Goal: Task Accomplishment & Management: Manage account settings

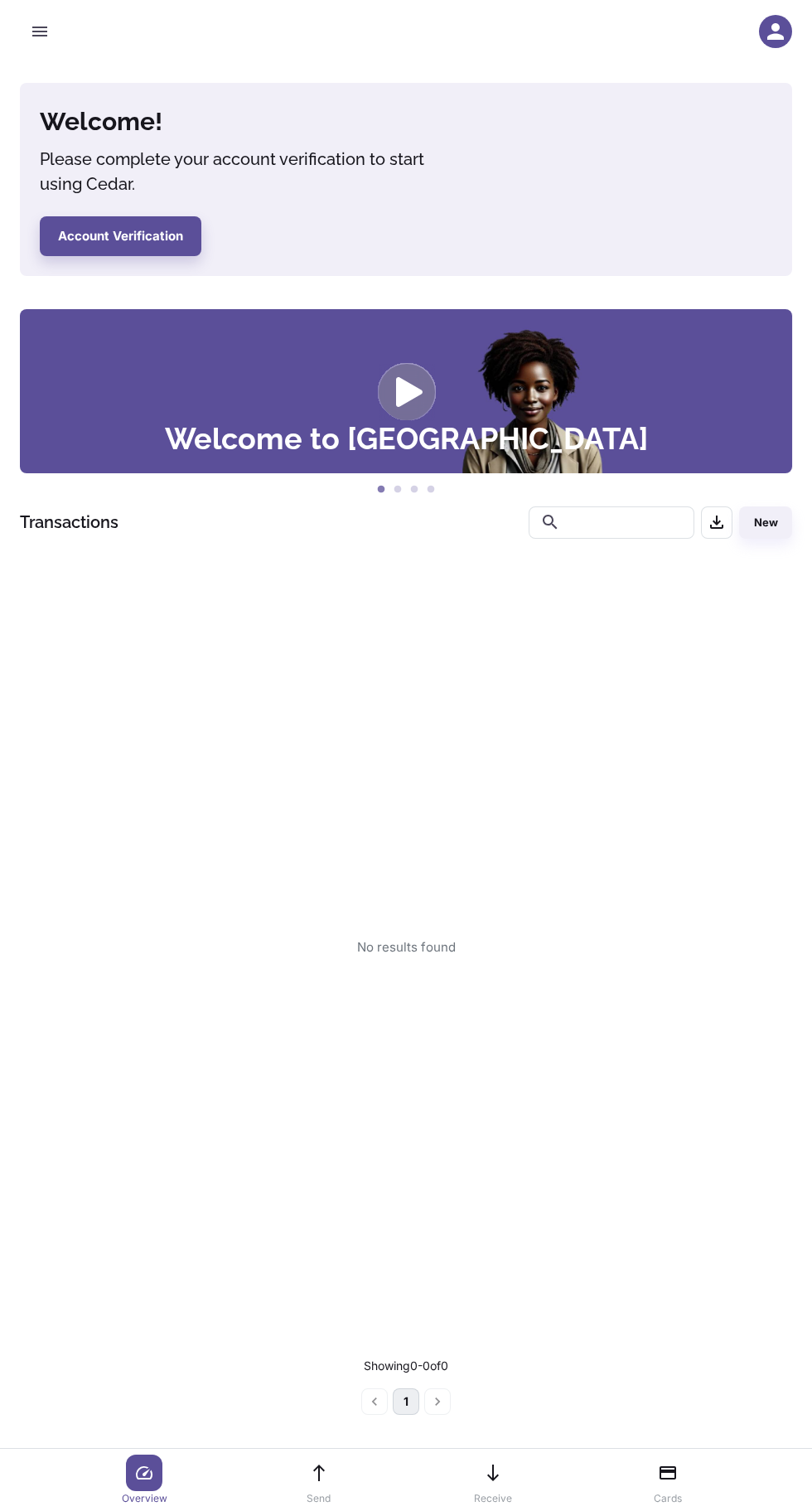
click at [779, 39] on icon "button" at bounding box center [775, 31] width 17 height 17
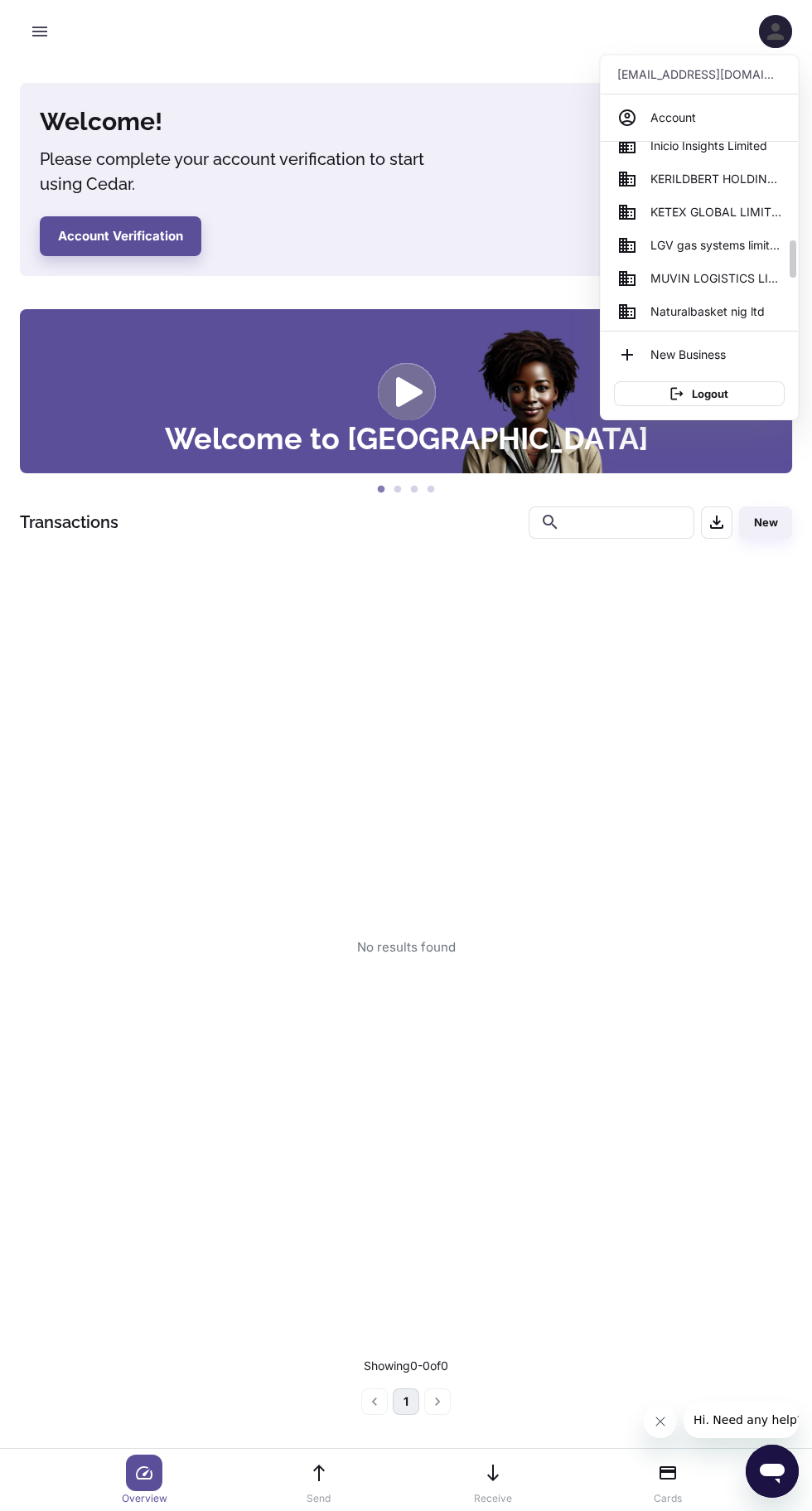
scroll to position [485, 0]
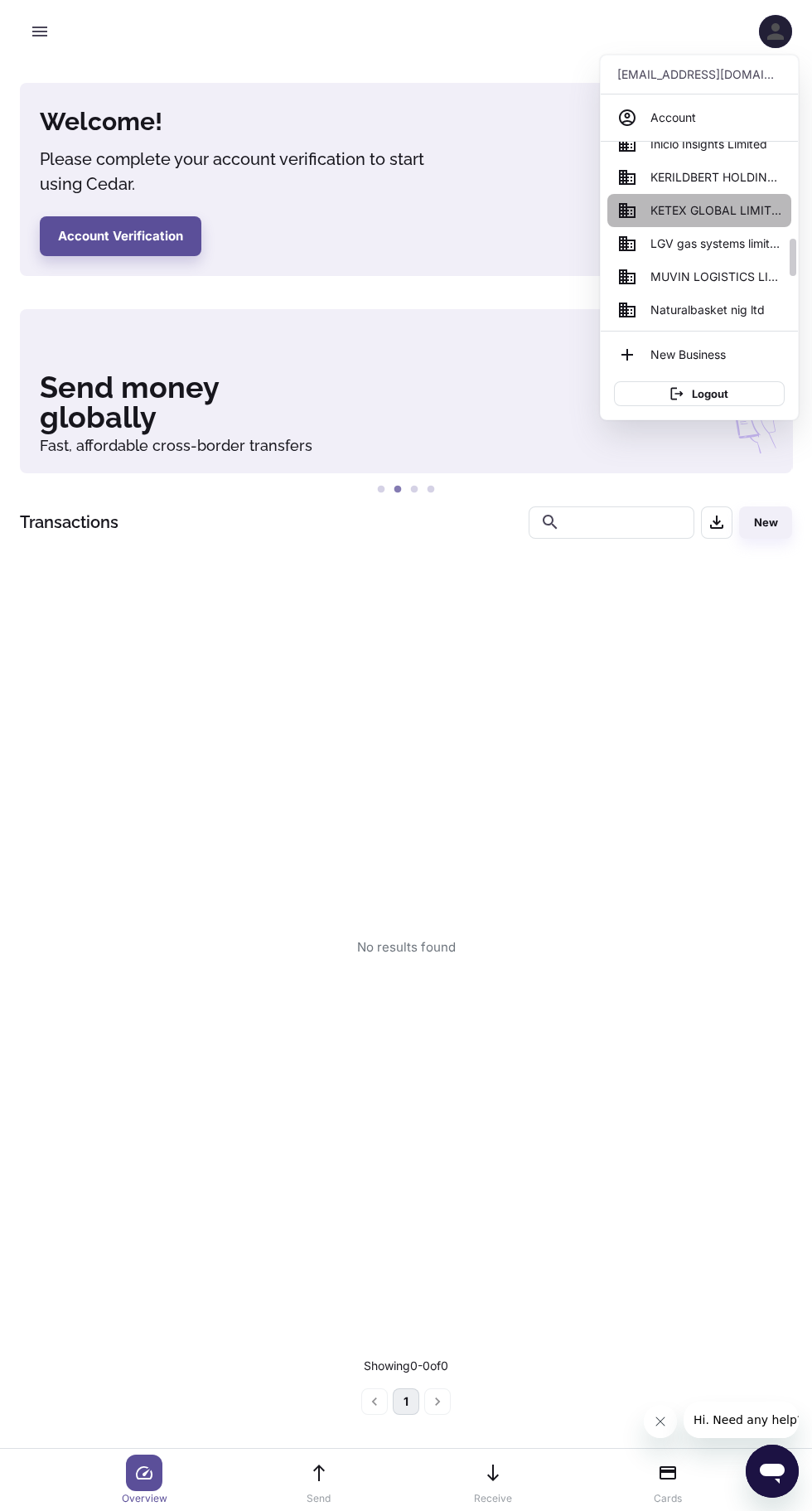
click at [706, 213] on span "KETEX GLOBAL LIMITED" at bounding box center [715, 211] width 131 height 18
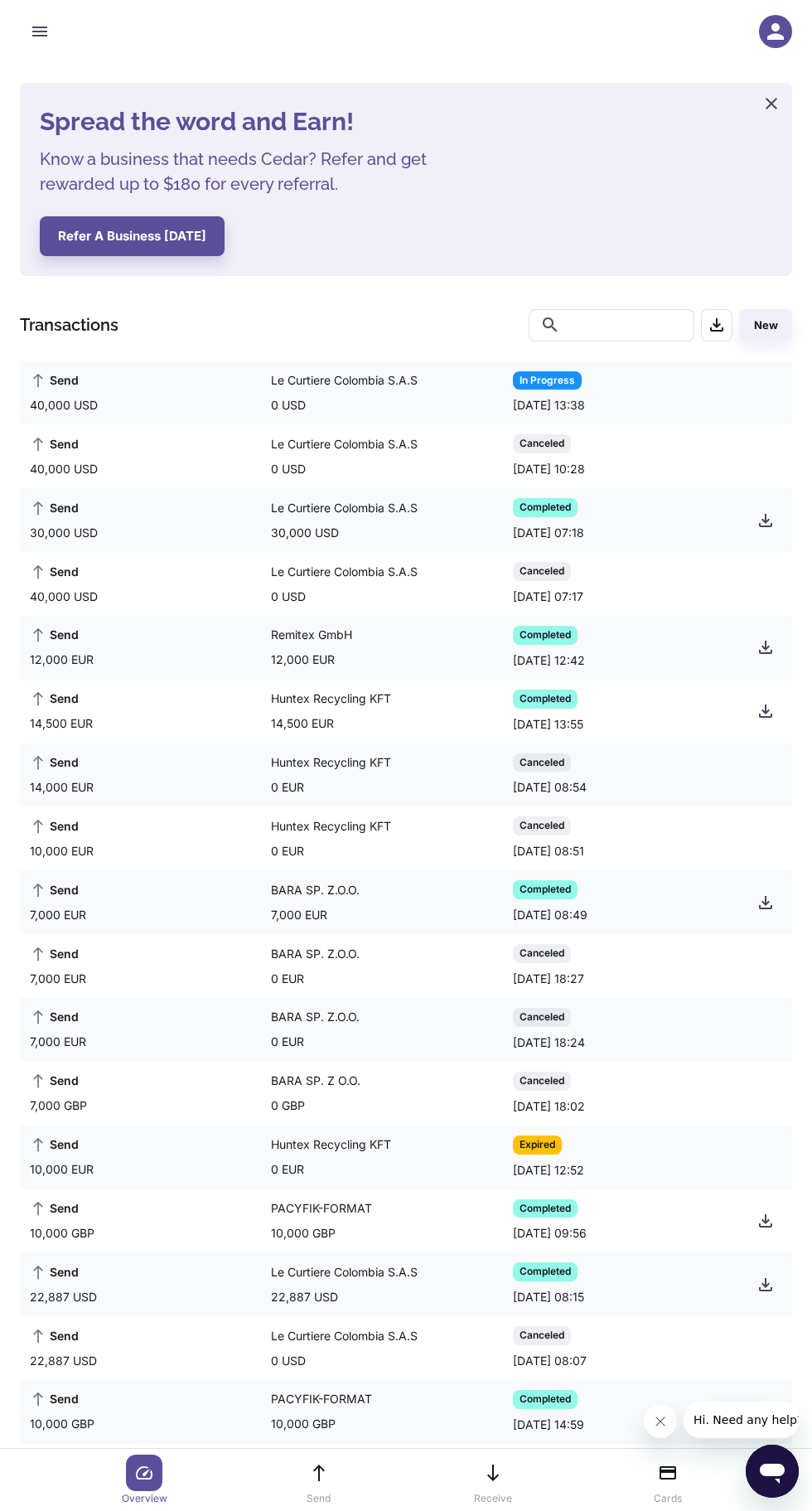
click at [772, 31] on icon "button" at bounding box center [775, 31] width 25 height 25
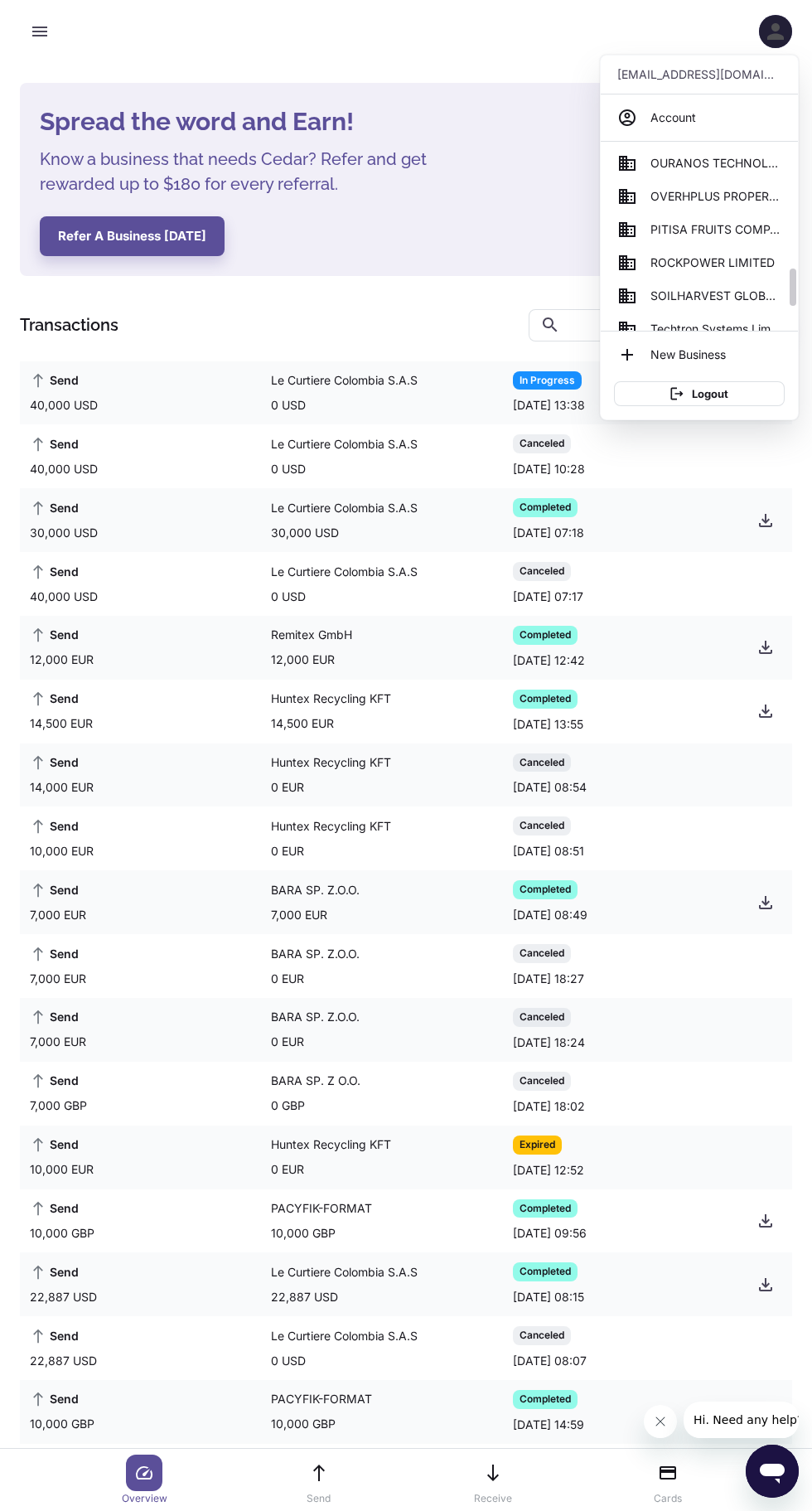
scroll to position [686, 0]
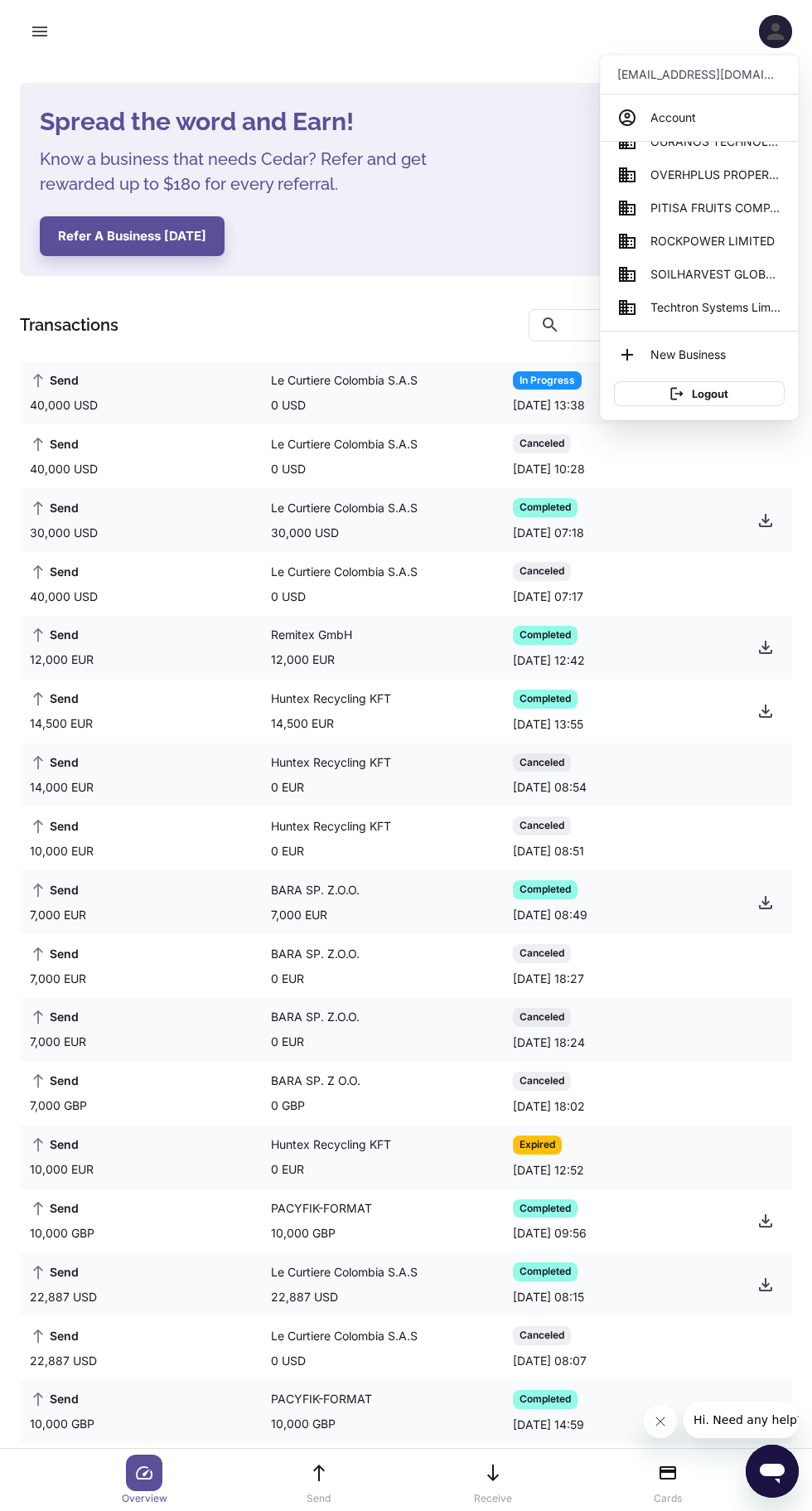
click at [702, 209] on span "PITISA FRUITS COMPANY NIGERIA LIMITED" at bounding box center [715, 208] width 131 height 18
